Goal: Task Accomplishment & Management: Use online tool/utility

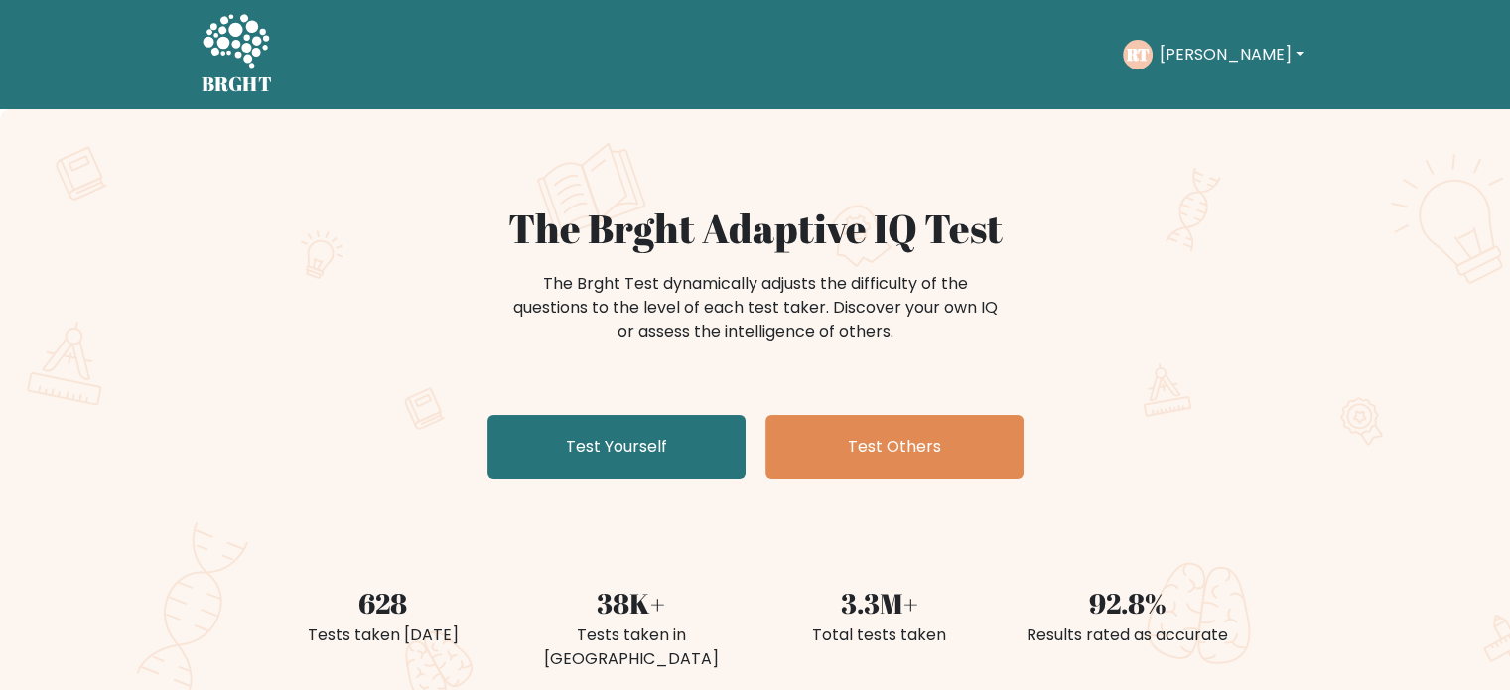
scroll to position [604, 0]
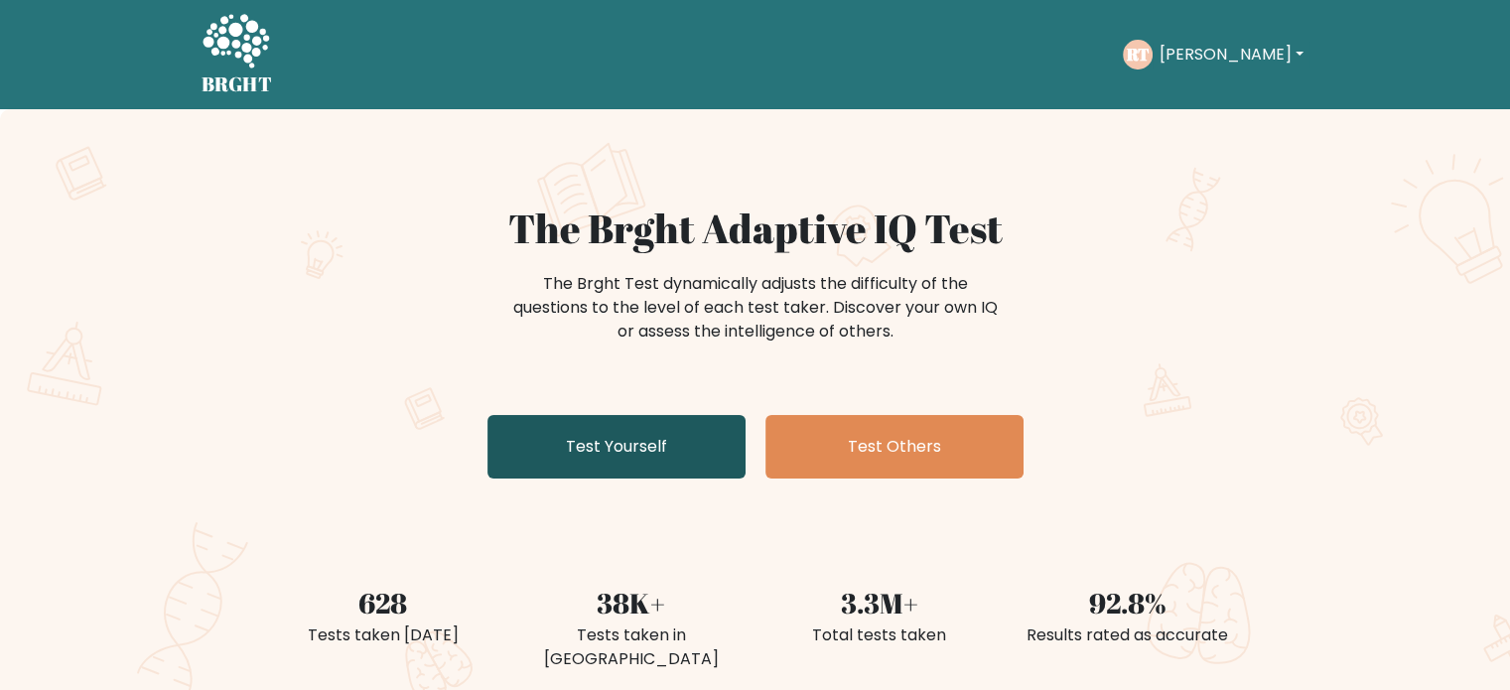
click at [621, 415] on link "Test Yourself" at bounding box center [616, 447] width 258 height 64
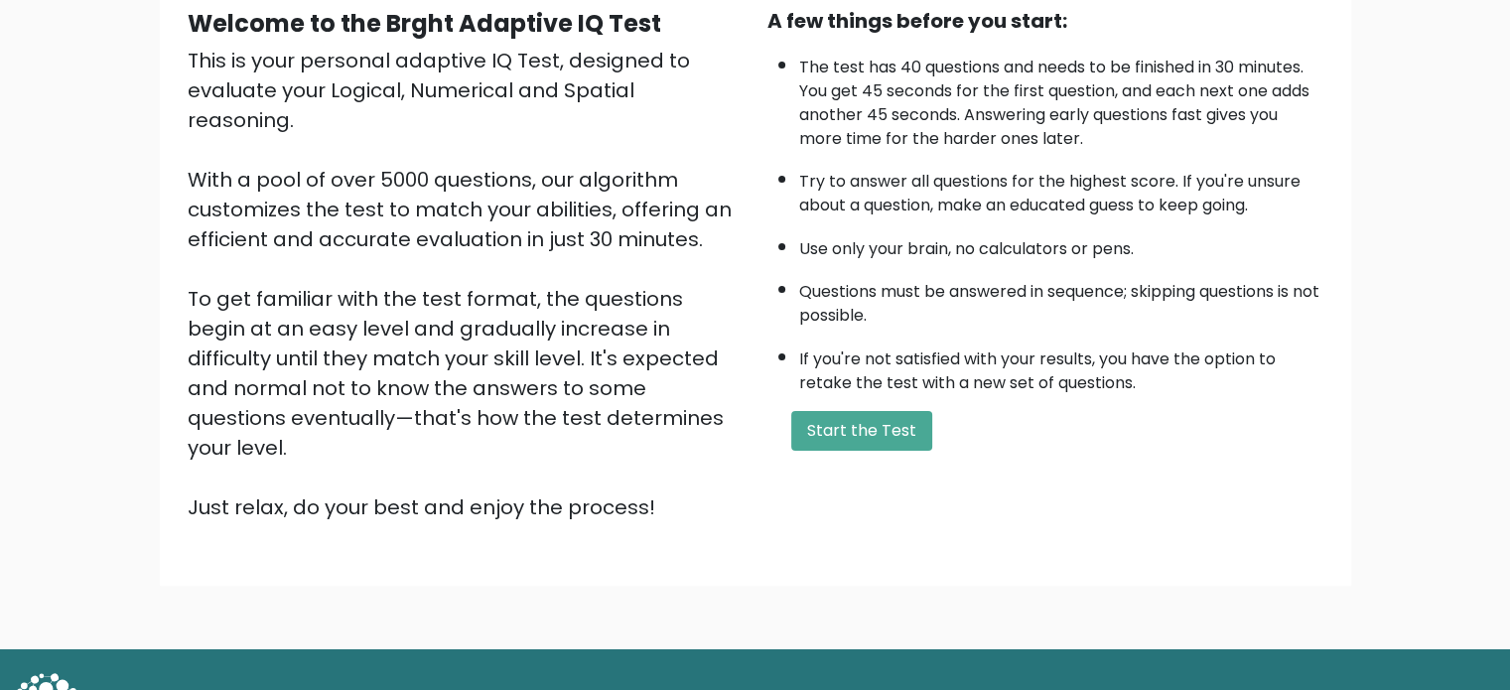
scroll to position [218, 0]
